Goal: Use online tool/utility: Utilize a website feature to perform a specific function

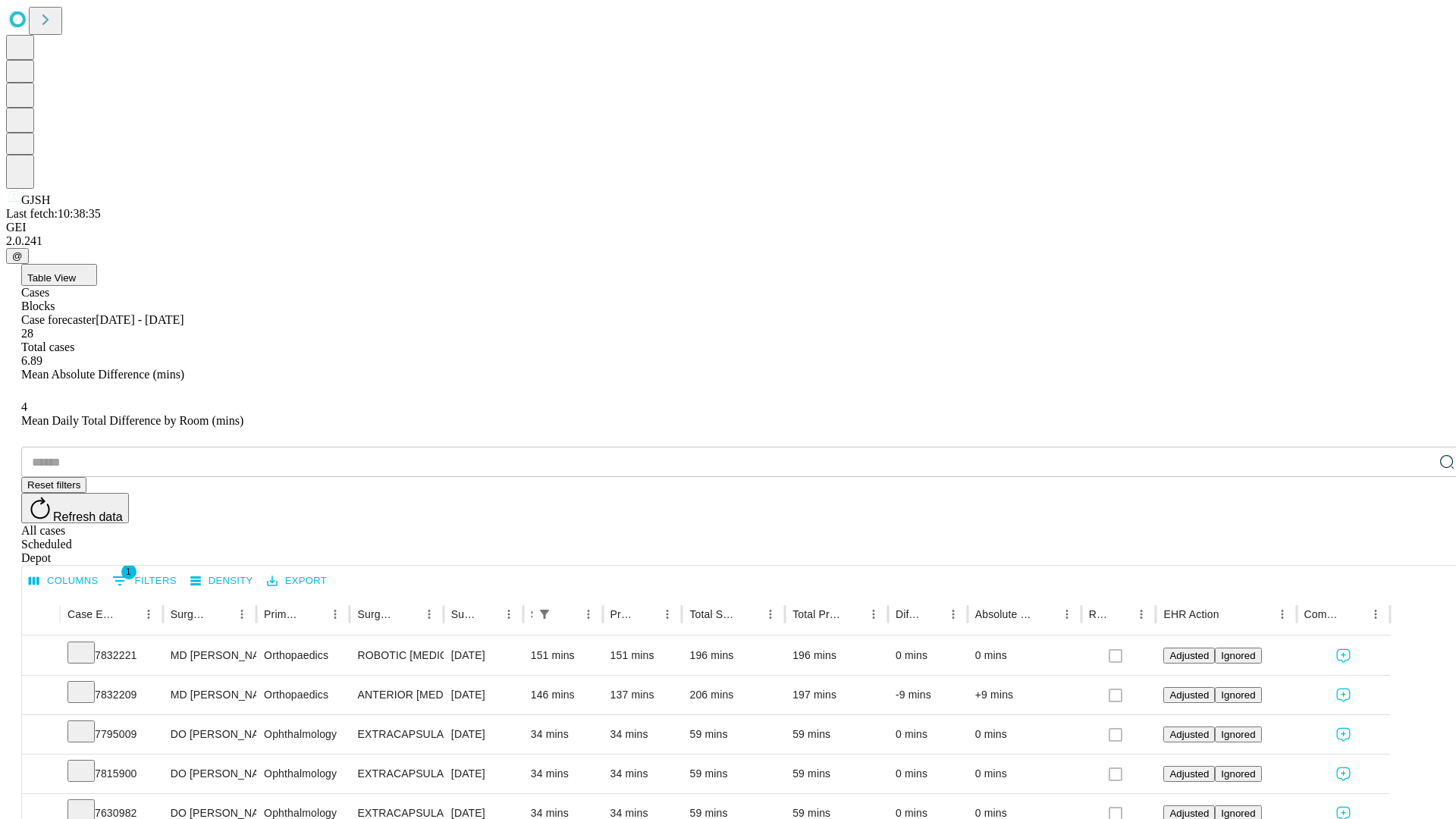
click at [76, 272] on span "Table View" at bounding box center [51, 278] width 48 height 11
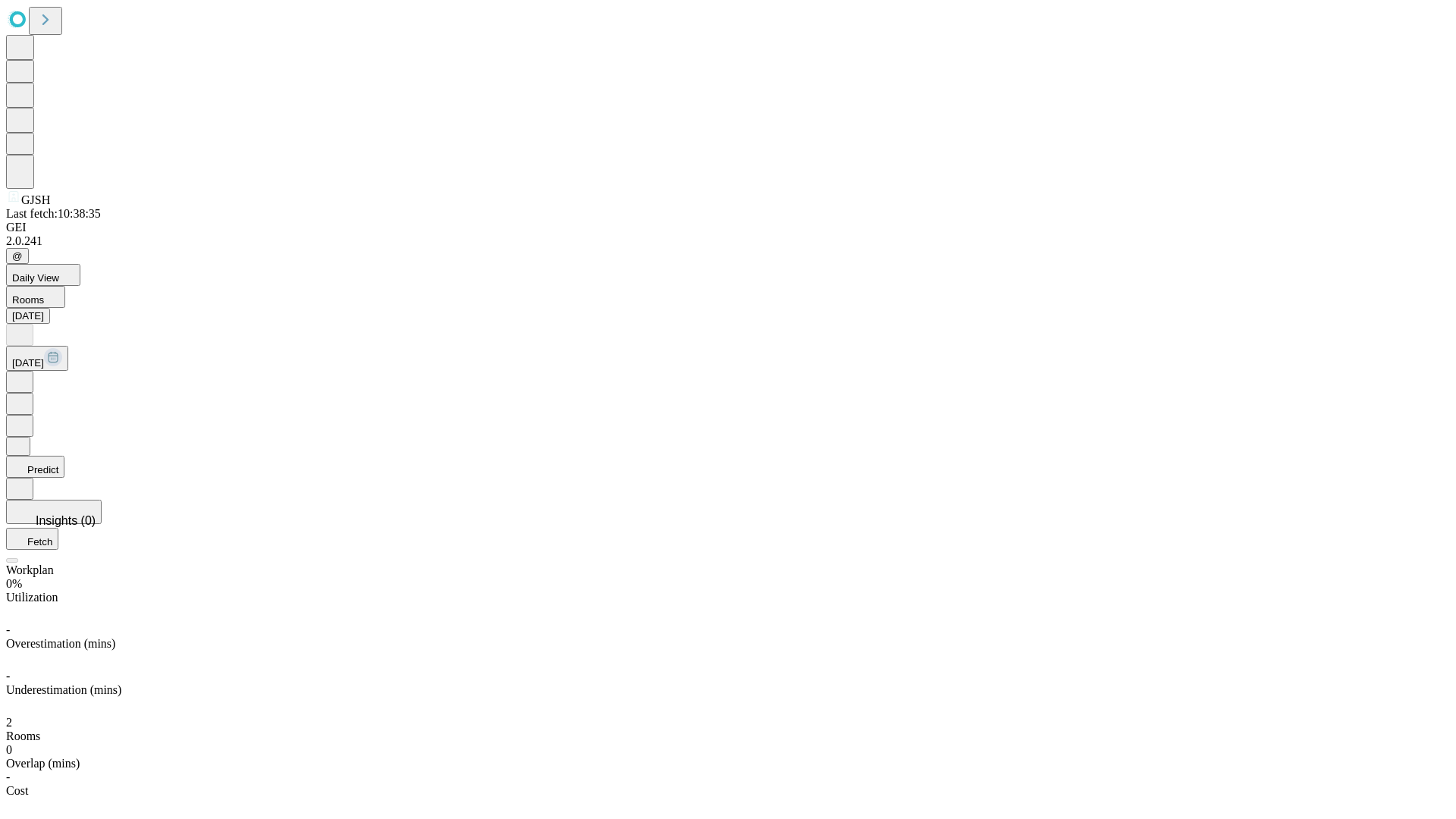
click at [64, 456] on button "Predict" at bounding box center [35, 467] width 59 height 22
